Goal: Book appointment/travel/reservation

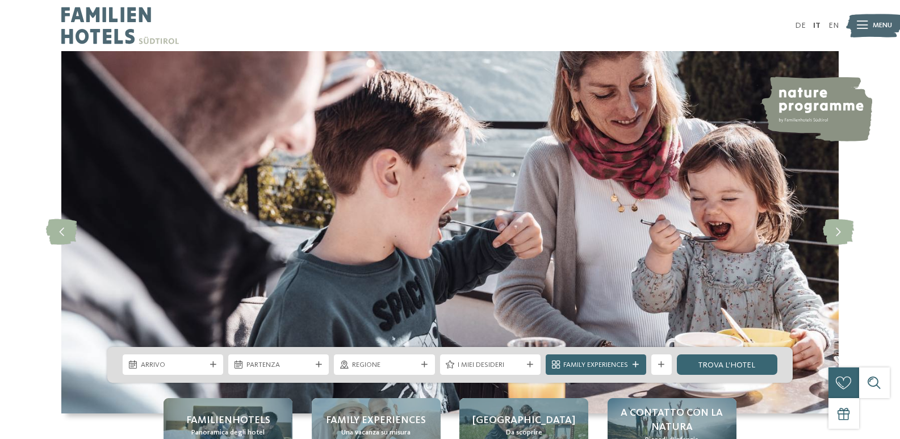
click at [867, 26] on img at bounding box center [874, 25] width 56 height 28
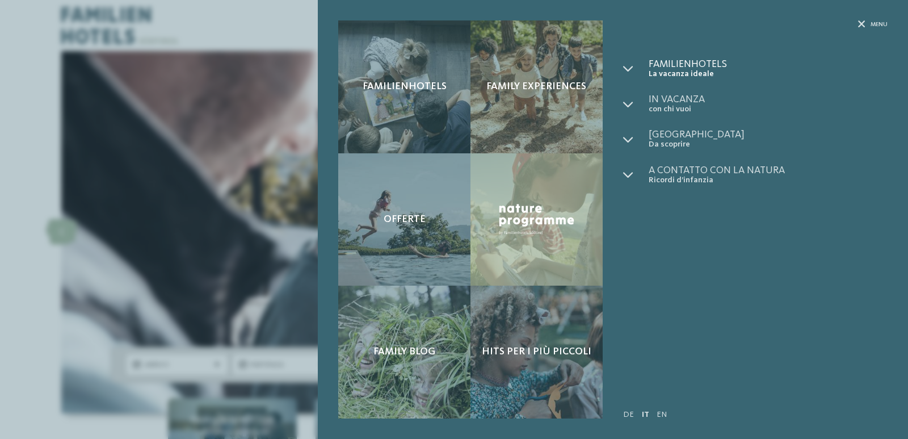
click at [681, 76] on span "La vacanza ideale" at bounding box center [768, 74] width 239 height 10
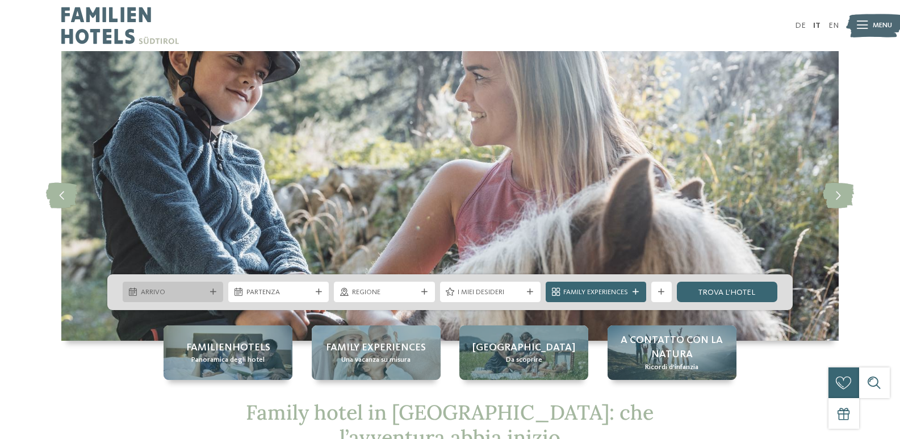
click at [200, 291] on span "Arrivo" at bounding box center [173, 292] width 65 height 10
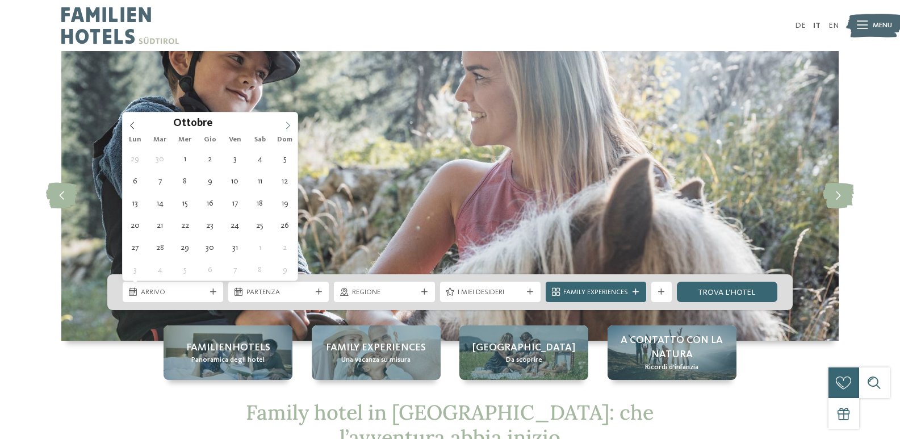
click at [287, 128] on icon at bounding box center [288, 125] width 4 height 7
type div "[DATE]"
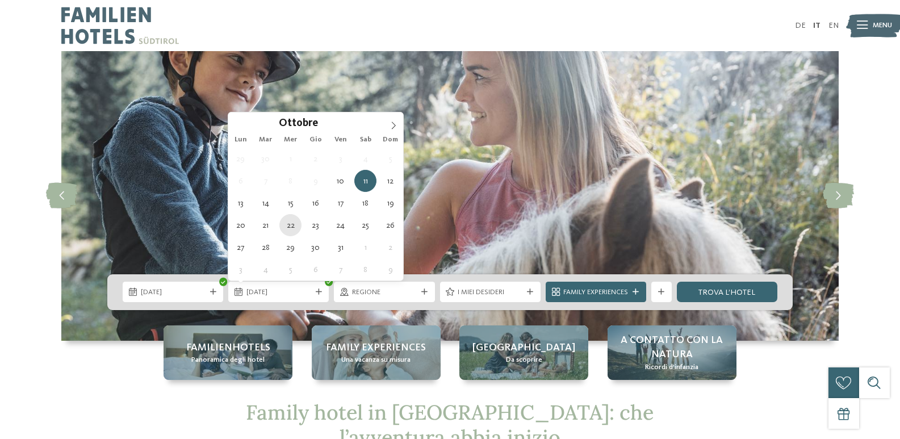
drag, startPoint x: 238, startPoint y: 183, endPoint x: 292, endPoint y: 235, distance: 75.1
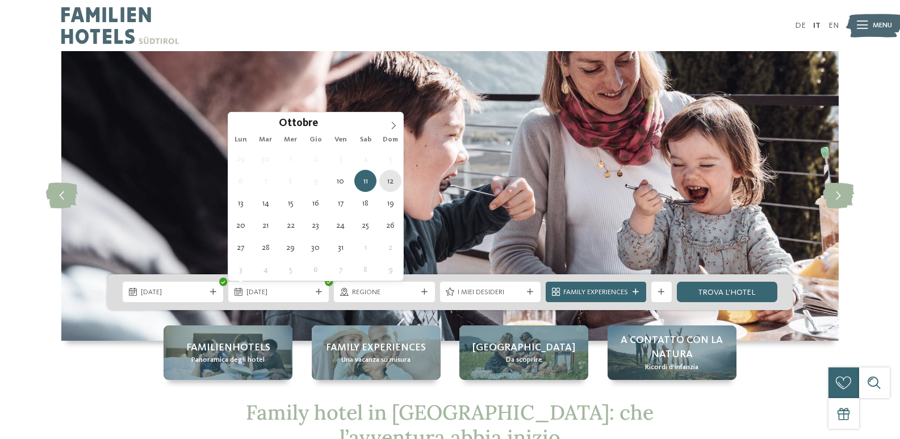
type div "[DATE]"
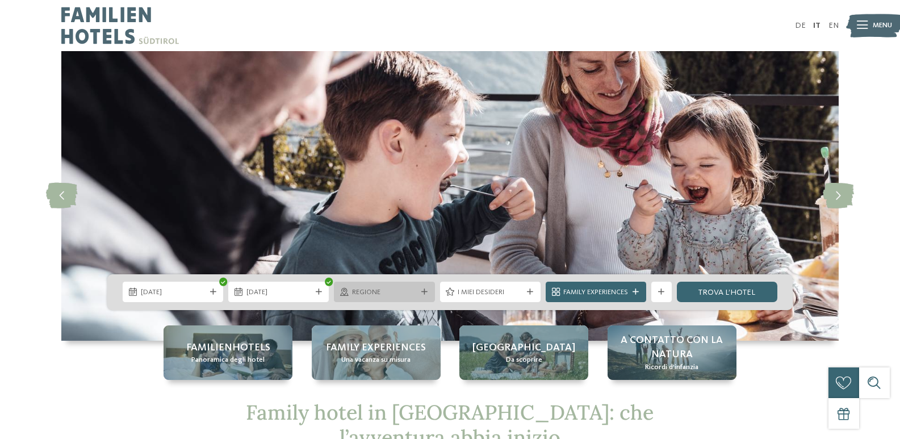
click at [380, 290] on span "Regione" at bounding box center [384, 292] width 65 height 10
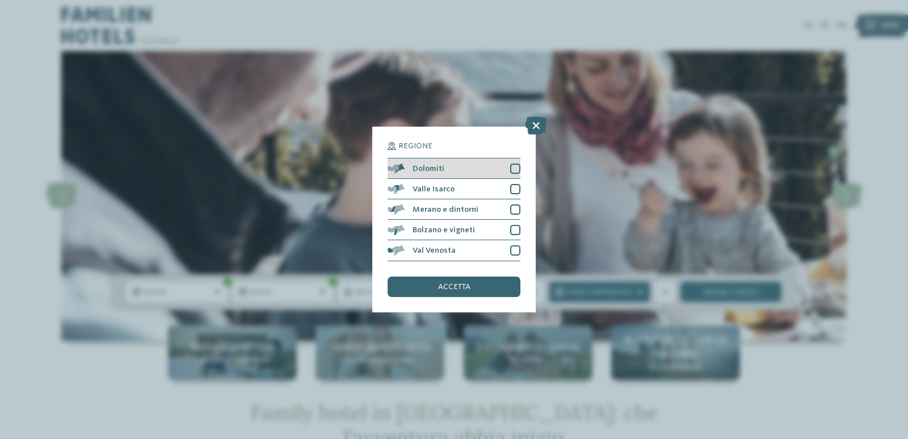
click at [459, 165] on div "Dolomiti" at bounding box center [454, 168] width 133 height 20
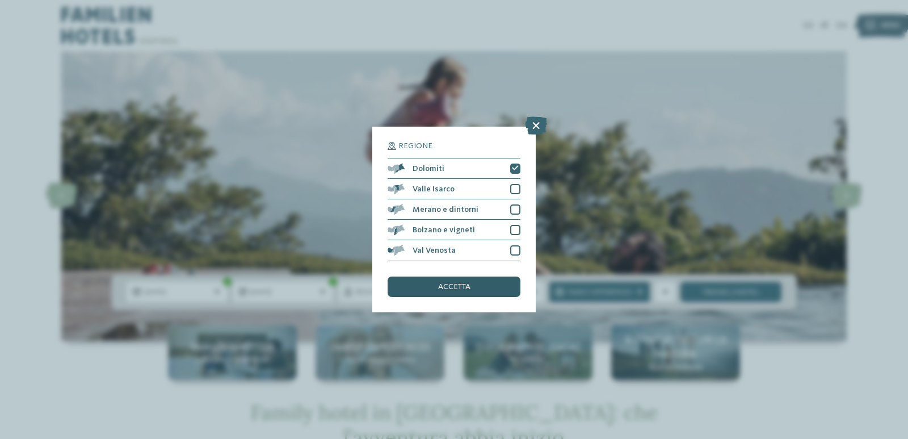
click at [456, 289] on span "accetta" at bounding box center [454, 287] width 32 height 8
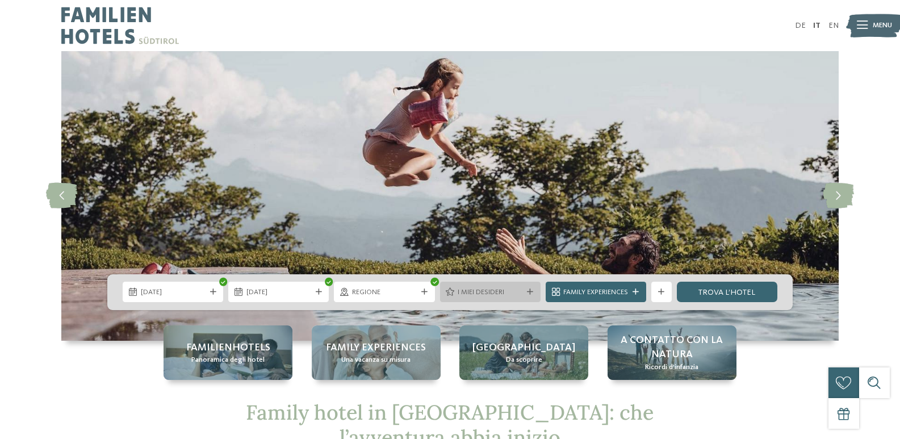
click at [500, 291] on span "I miei desideri" at bounding box center [490, 292] width 65 height 10
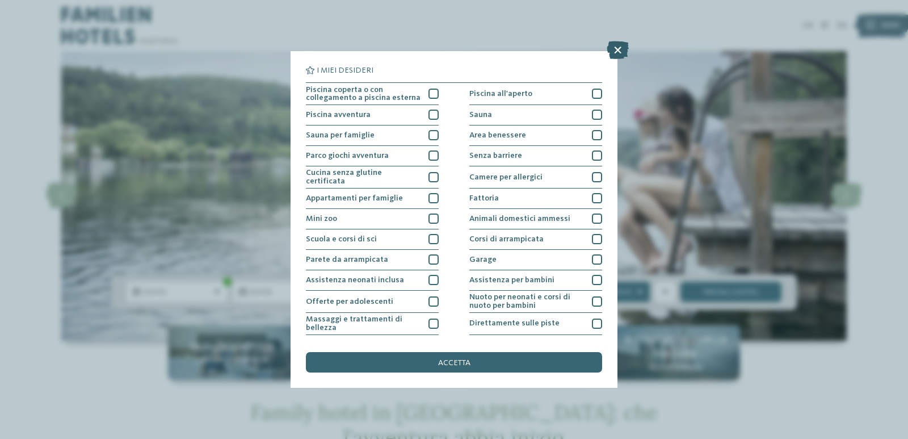
click at [614, 49] on icon at bounding box center [618, 50] width 22 height 18
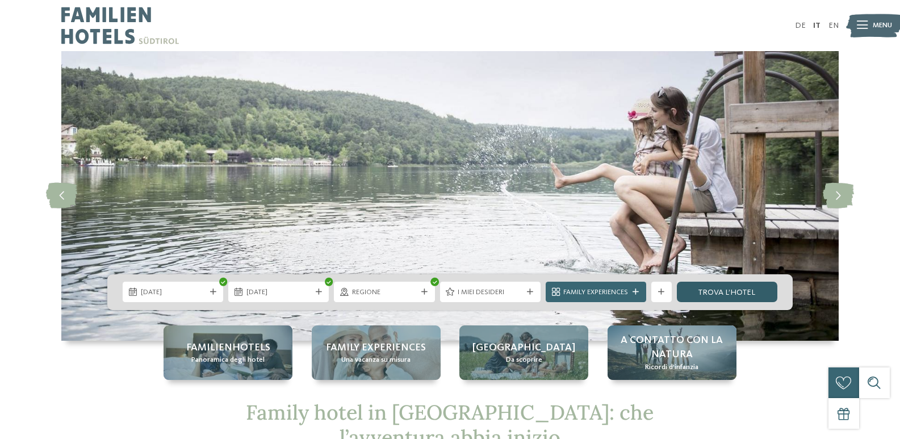
click at [710, 295] on link "trova l’hotel" at bounding box center [727, 292] width 100 height 20
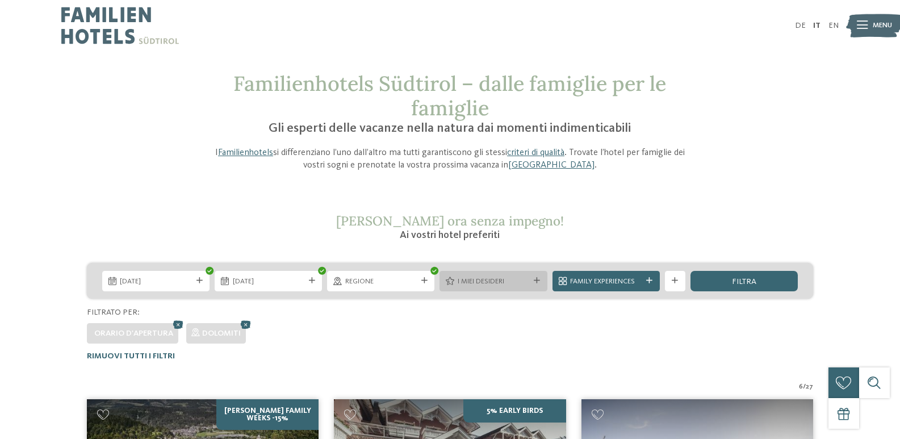
click at [507, 276] on span "I miei desideri" at bounding box center [494, 281] width 72 height 10
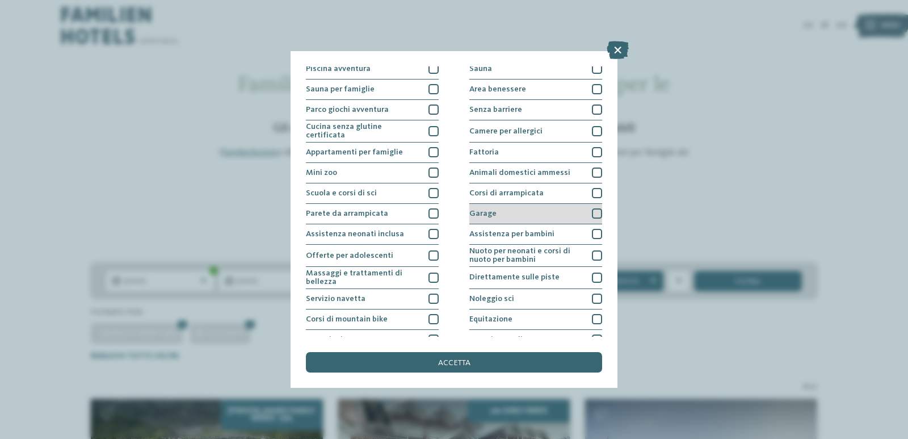
scroll to position [99, 0]
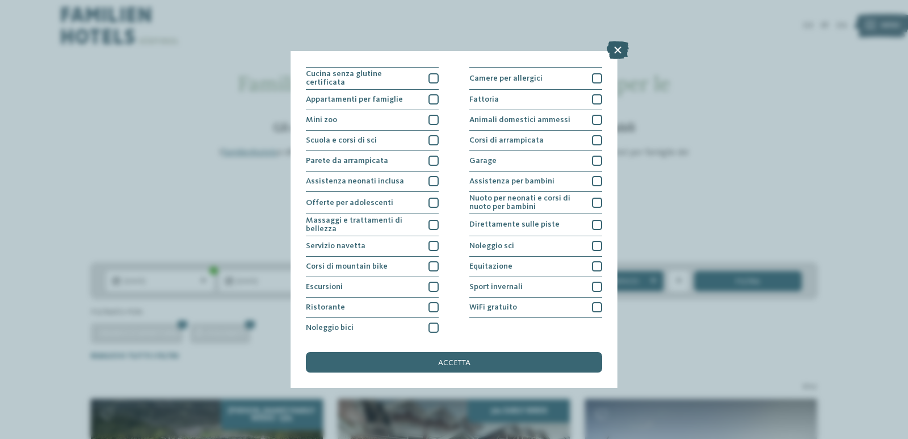
click at [620, 52] on icon at bounding box center [618, 50] width 22 height 18
